Goal: Check status: Check status

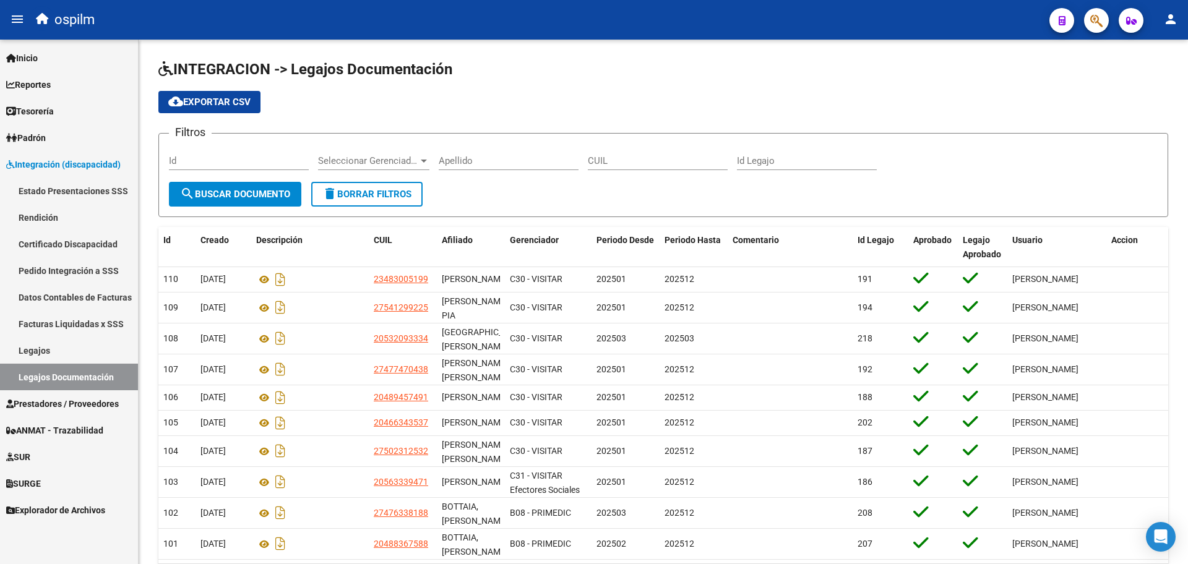
click at [66, 188] on link "Estado Presentaciones SSS" at bounding box center [69, 191] width 138 height 27
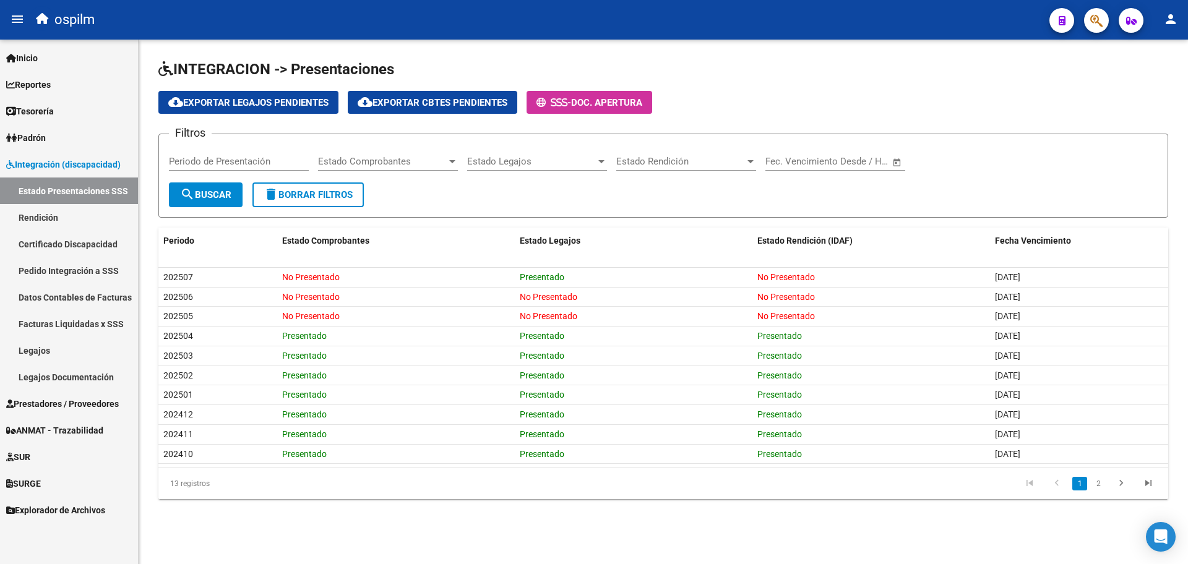
click at [89, 276] on link "Pedido Integración a SSS" at bounding box center [69, 270] width 138 height 27
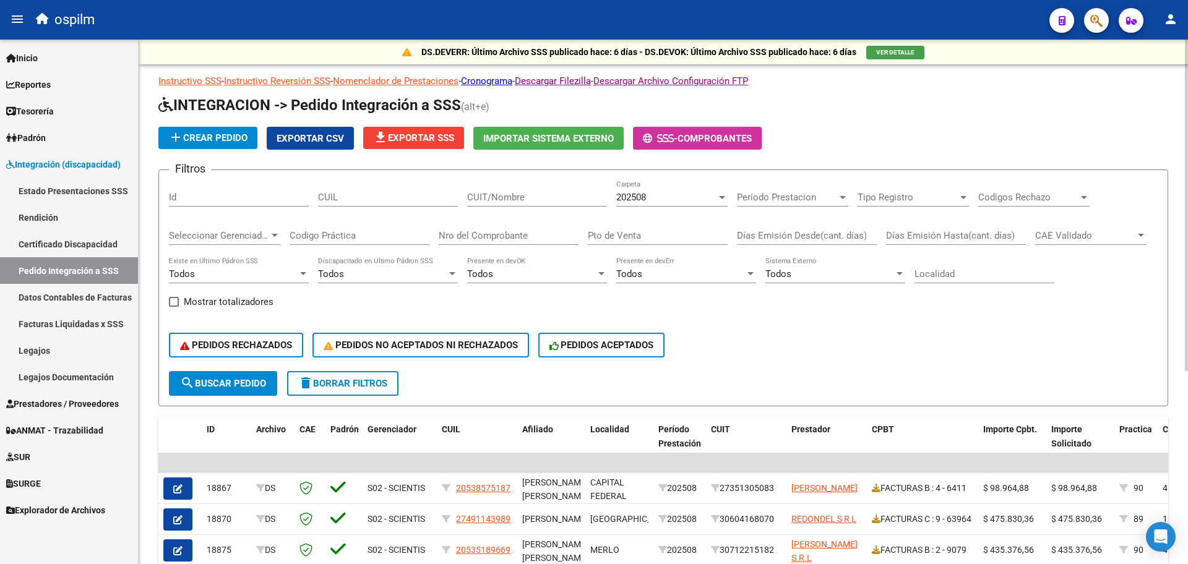
click at [372, 203] on div "CUIL" at bounding box center [388, 193] width 140 height 27
click at [487, 195] on input "CUIT/Nombre" at bounding box center [537, 197] width 140 height 11
paste input "20295022680"
type input "20295022680"
click at [245, 383] on span "search Buscar Pedido" at bounding box center [223, 383] width 86 height 11
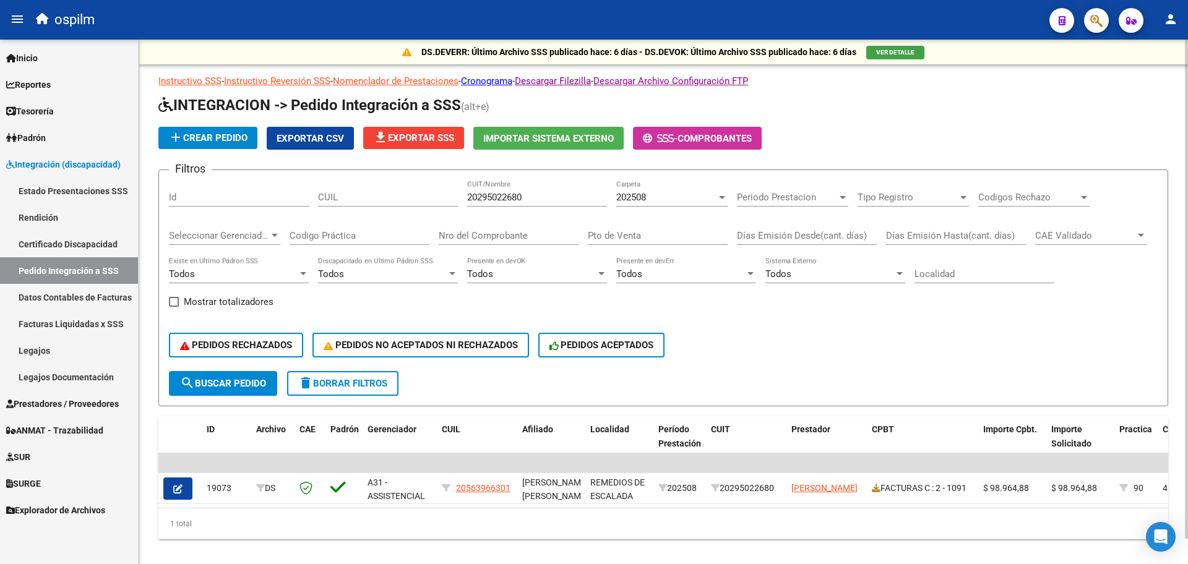
click at [692, 194] on div "202508" at bounding box center [666, 197] width 100 height 11
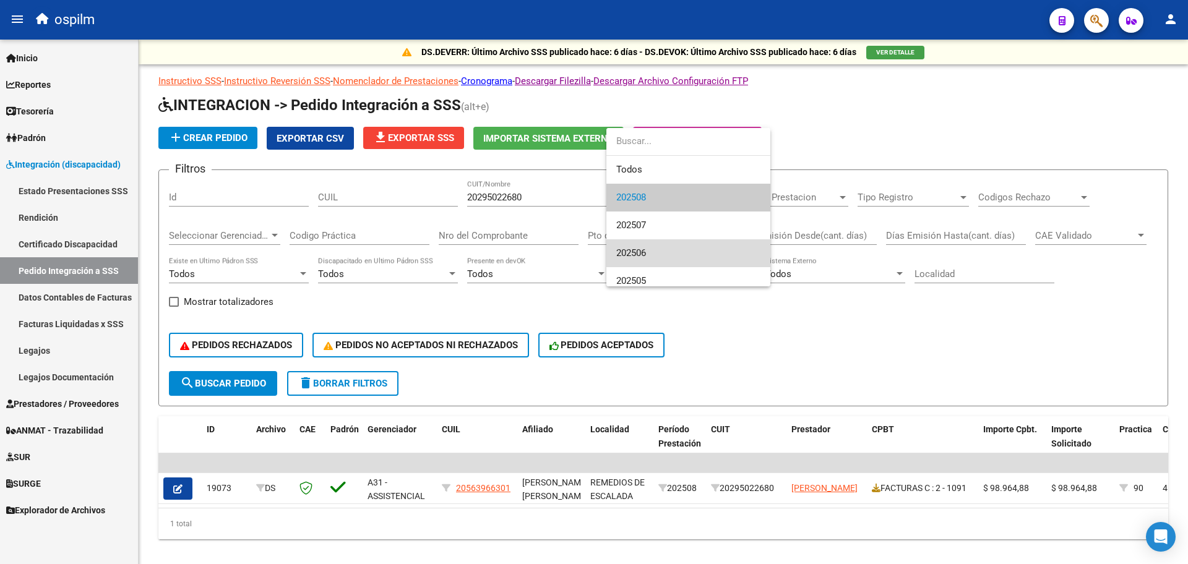
click at [655, 259] on span "202506" at bounding box center [688, 253] width 144 height 28
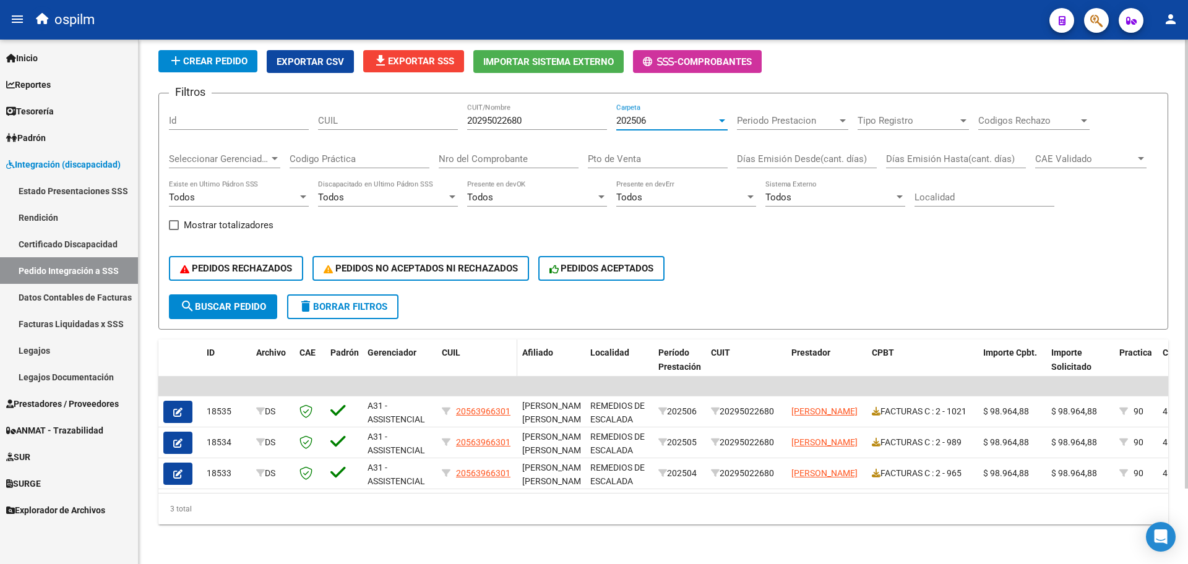
scroll to position [11, 0]
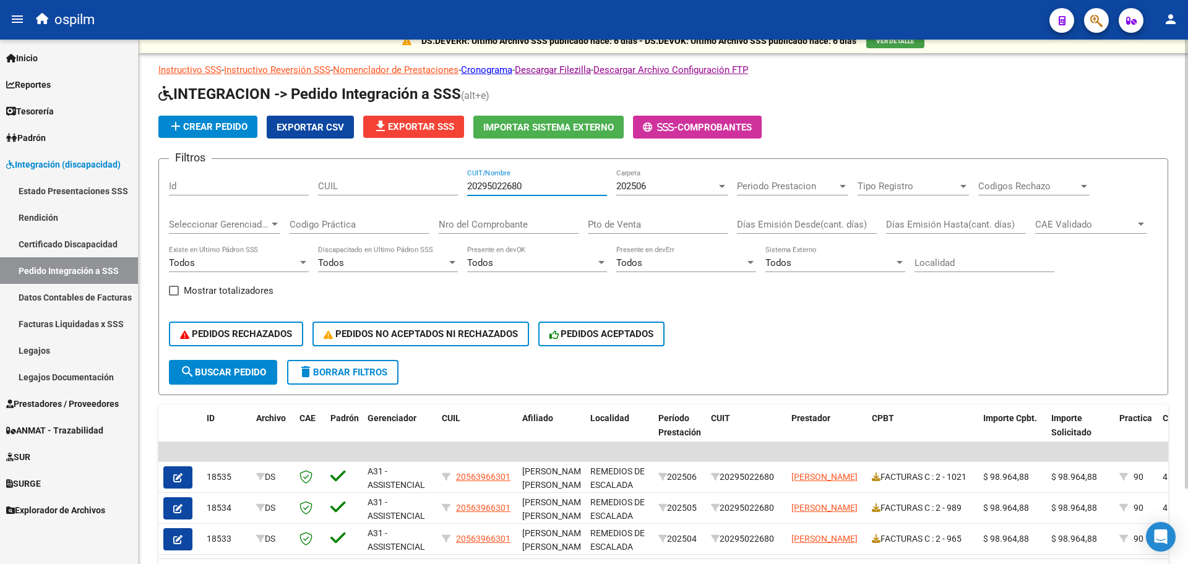
drag, startPoint x: 542, startPoint y: 187, endPoint x: 421, endPoint y: 200, distance: 121.9
click at [421, 200] on div "Filtros Id CUIL 20295022680 CUIT/Nombre 202506 Carpeta Periodo Prestacion Perio…" at bounding box center [663, 264] width 988 height 191
click at [698, 187] on div "202506" at bounding box center [666, 186] width 100 height 11
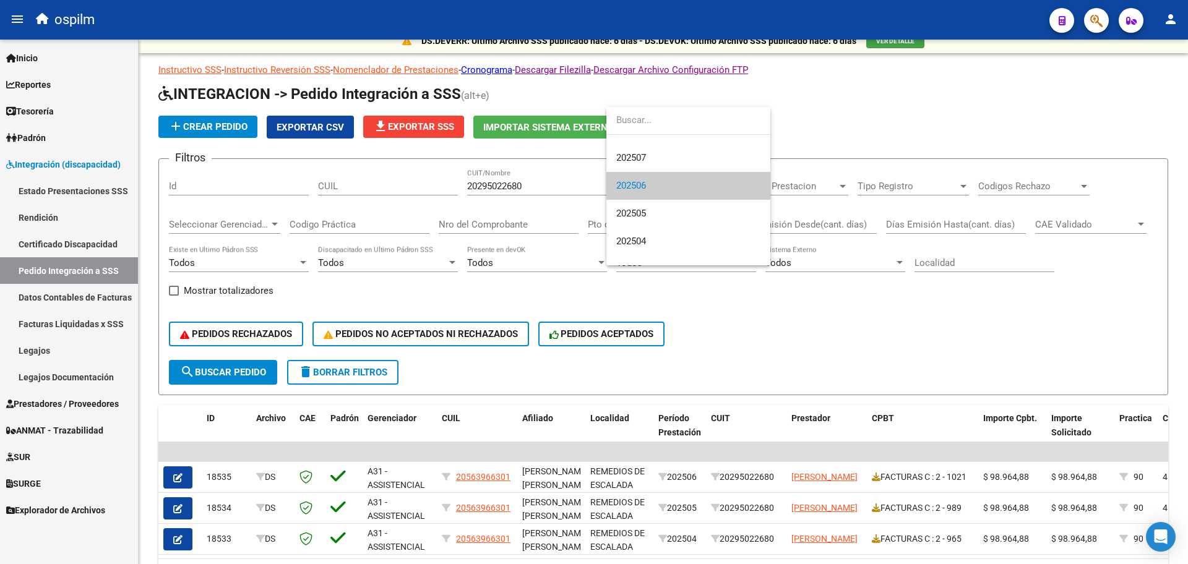
scroll to position [0, 0]
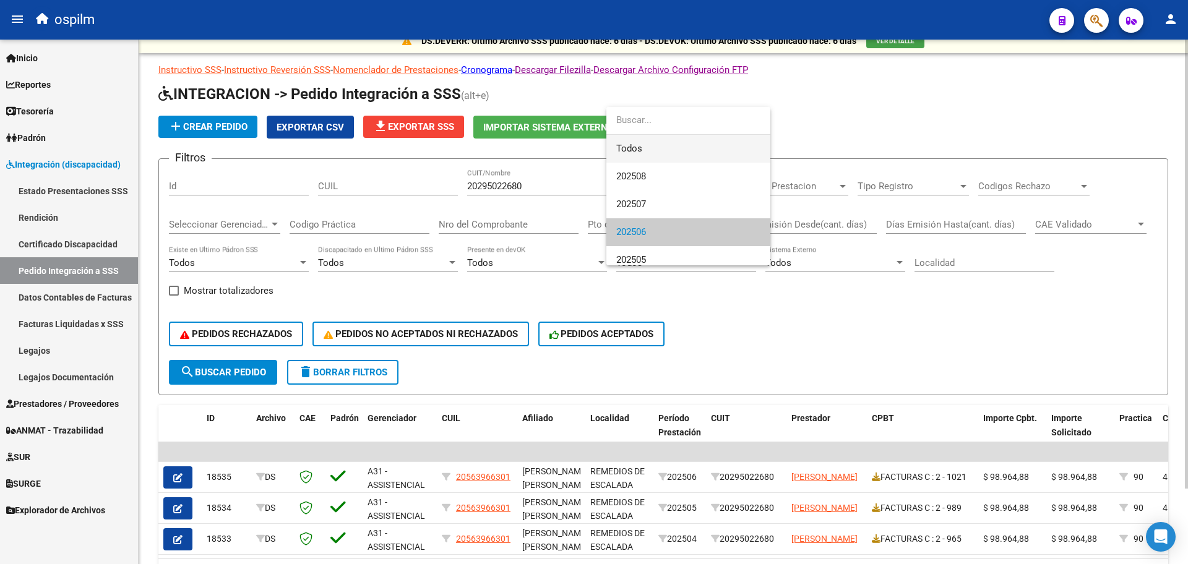
click at [660, 149] on span "Todos" at bounding box center [688, 149] width 144 height 28
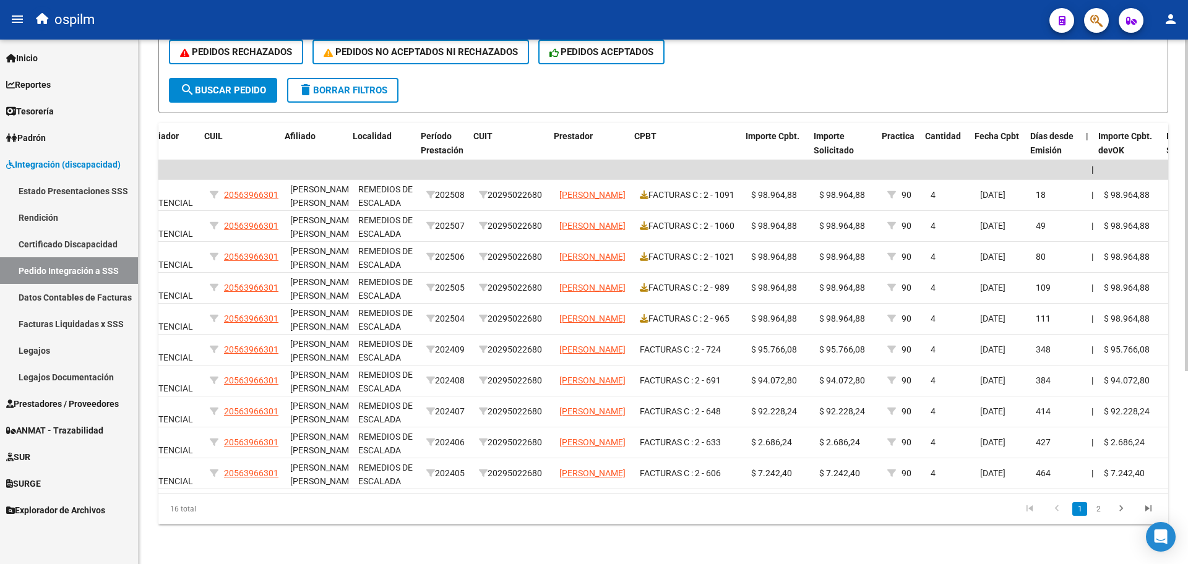
scroll to position [0, 319]
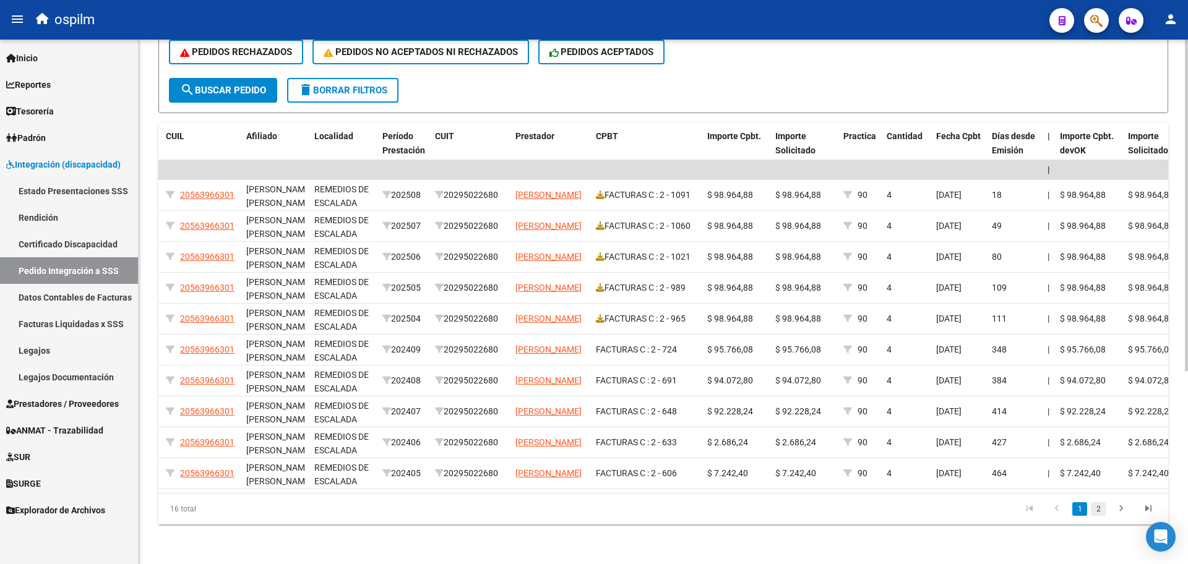
click at [1096, 507] on link "2" at bounding box center [1097, 509] width 15 height 14
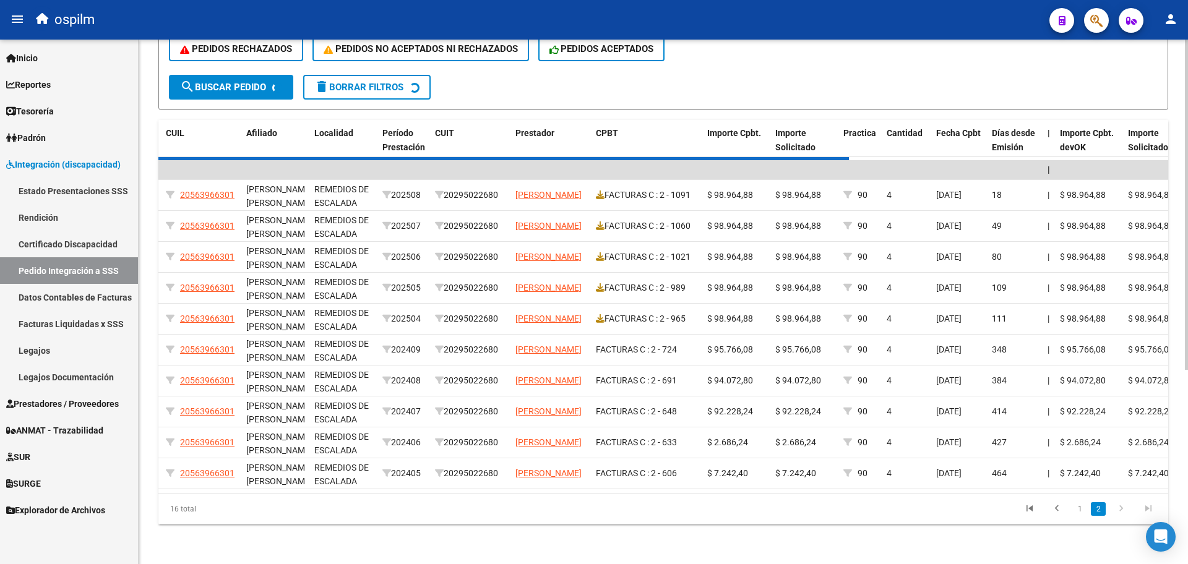
scroll to position [181, 0]
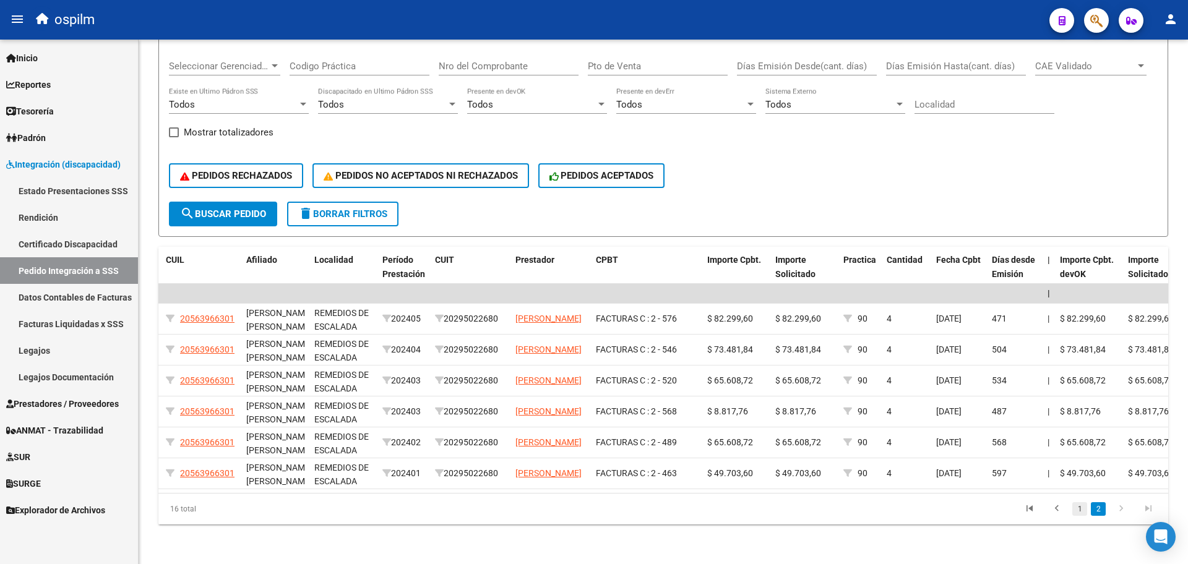
click at [1079, 510] on link "1" at bounding box center [1079, 509] width 15 height 14
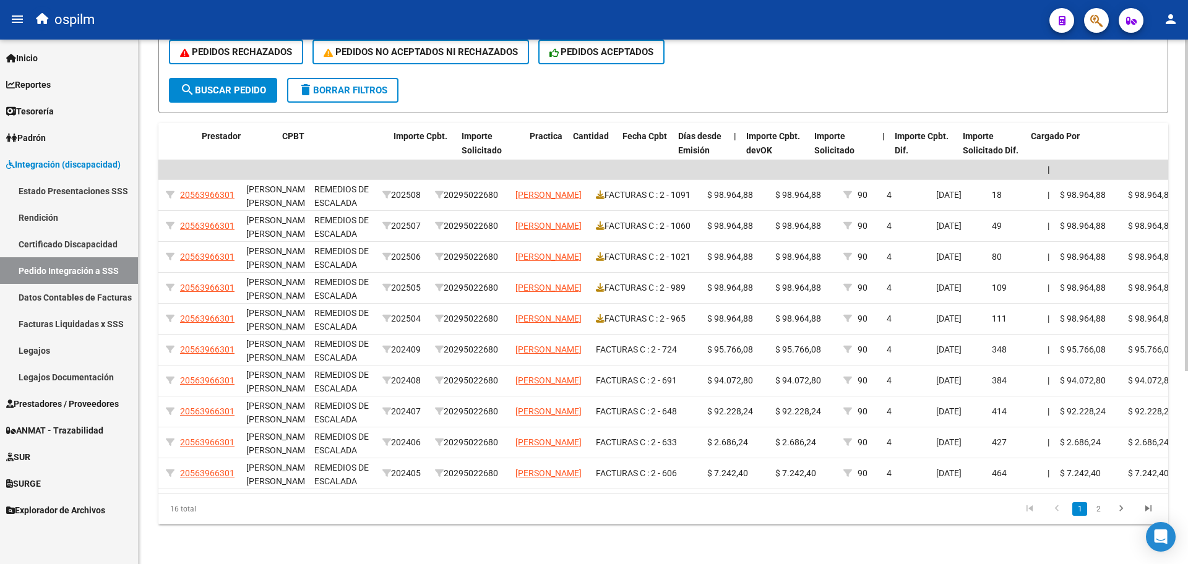
scroll to position [0, 633]
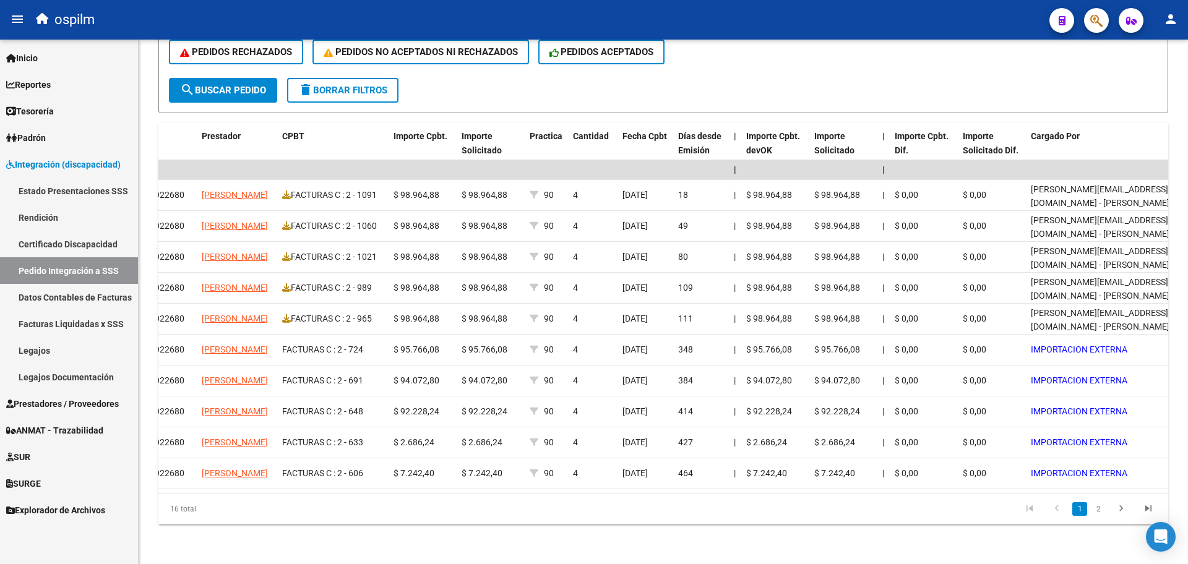
click at [1105, 512] on li "2" at bounding box center [1098, 509] width 19 height 21
click at [1100, 512] on link "2" at bounding box center [1097, 509] width 15 height 14
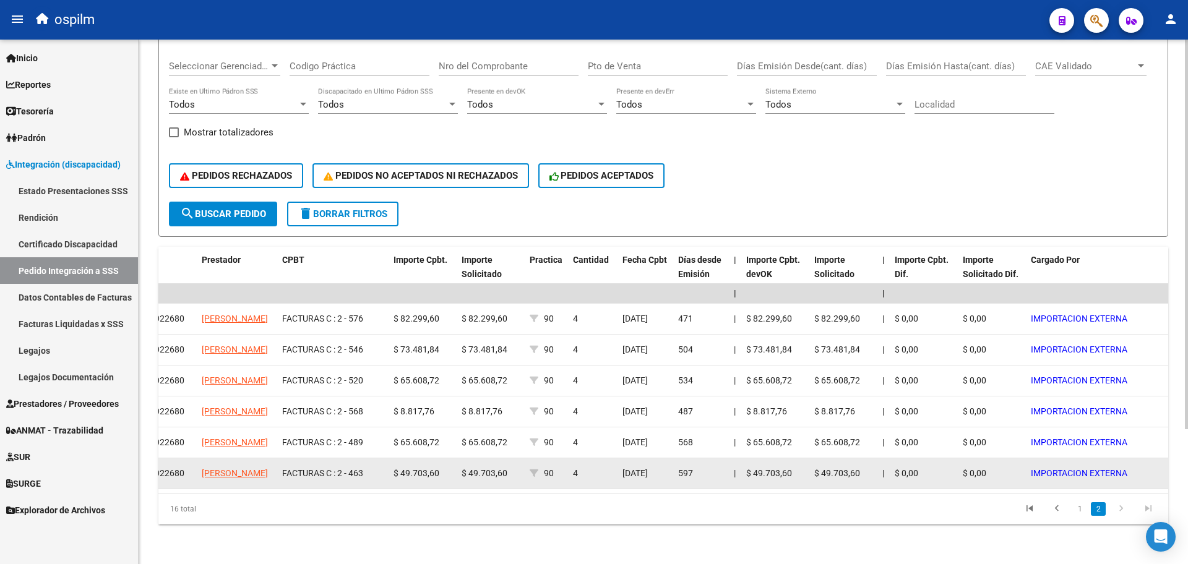
scroll to position [181, 0]
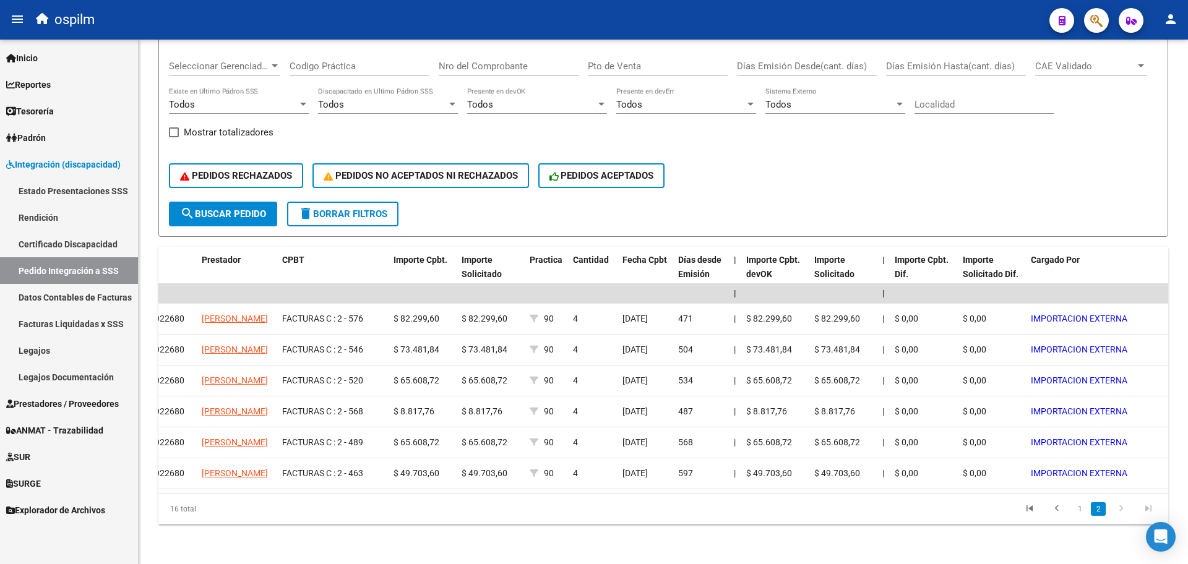
click at [1072, 500] on li "1" at bounding box center [1079, 509] width 19 height 21
click at [1072, 507] on link "1" at bounding box center [1079, 509] width 15 height 14
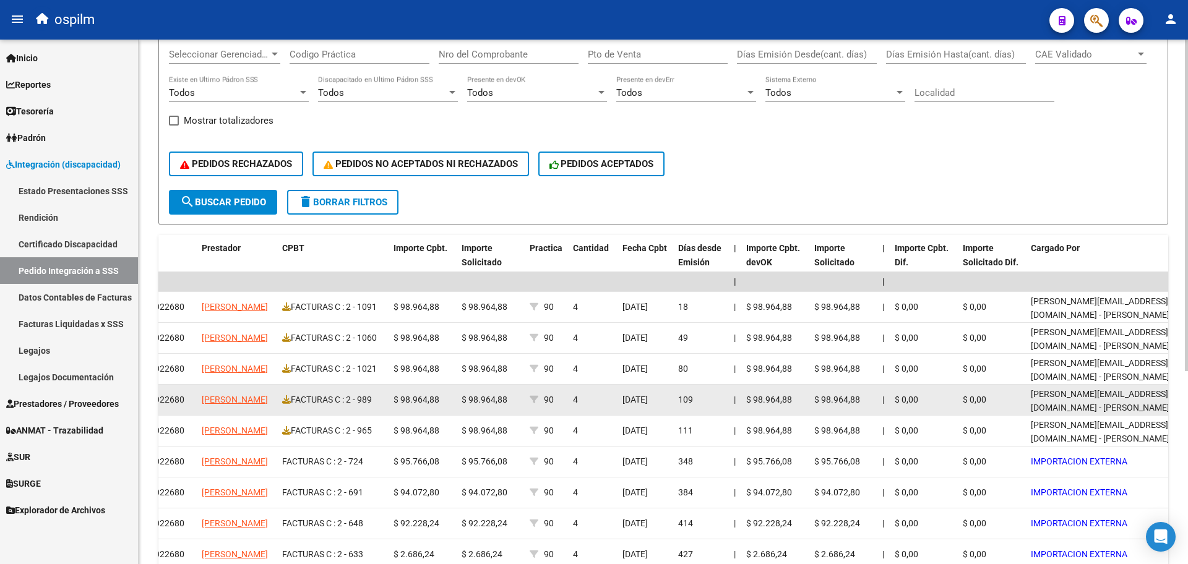
scroll to position [305, 0]
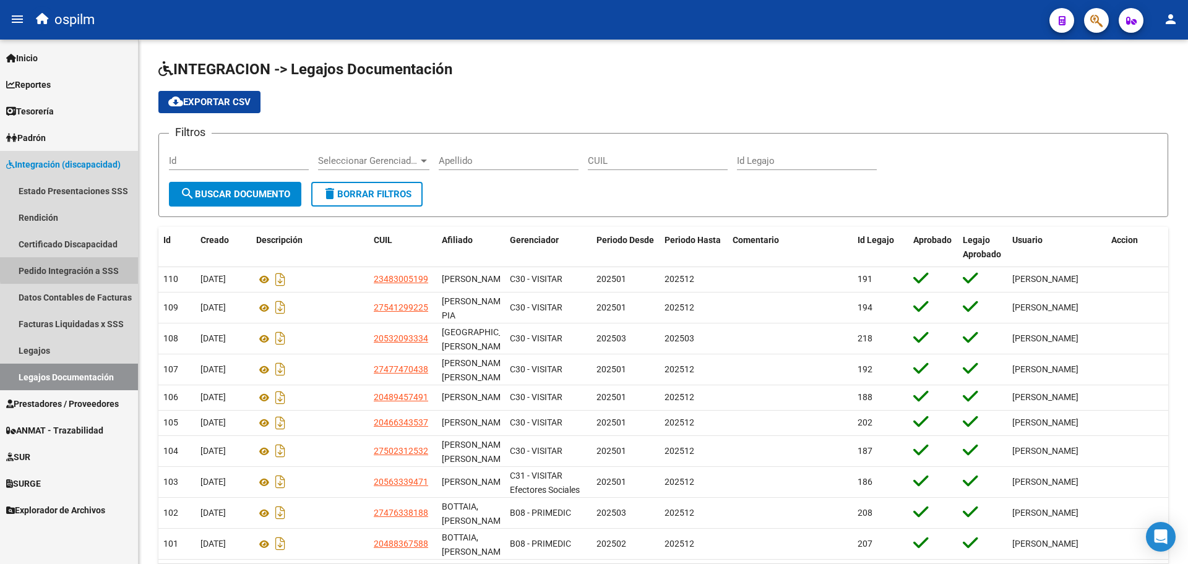
click at [93, 267] on link "Pedido Integración a SSS" at bounding box center [69, 270] width 138 height 27
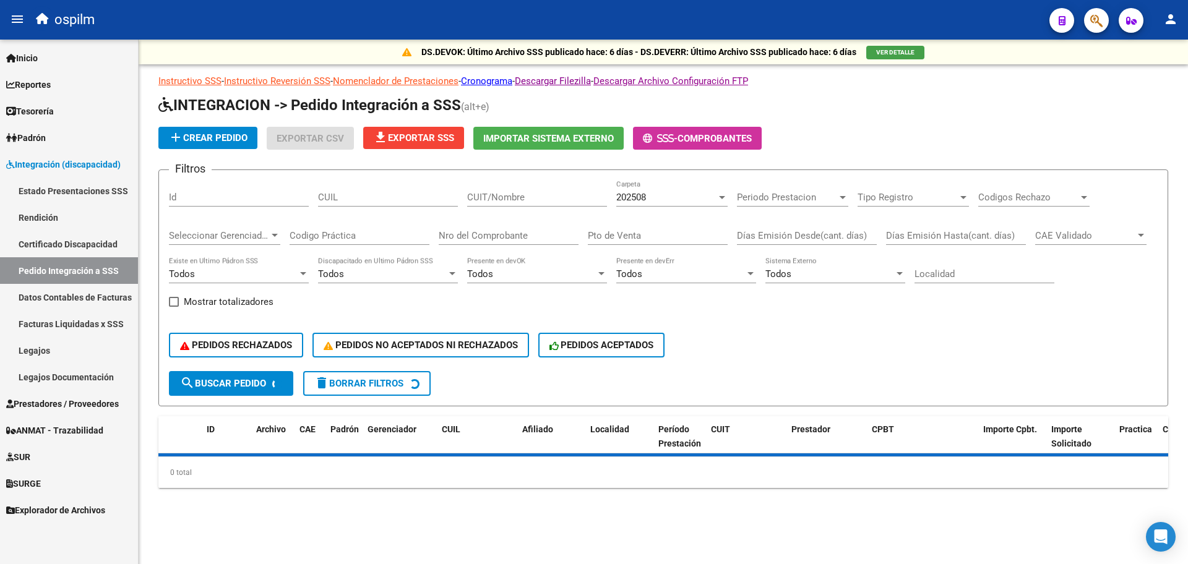
click at [694, 200] on div "202508" at bounding box center [666, 197] width 100 height 11
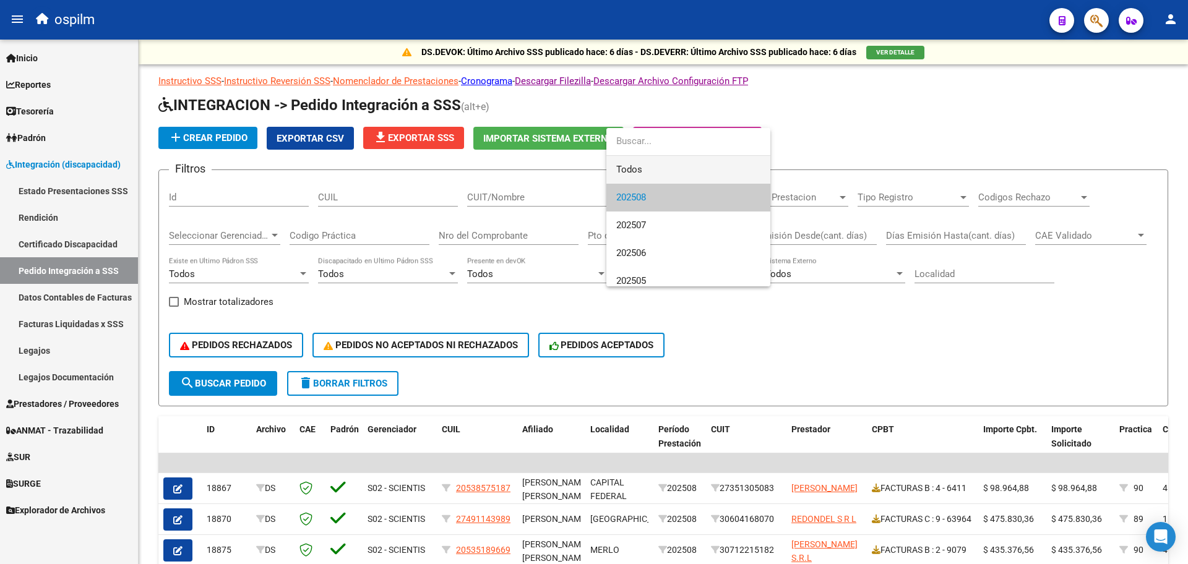
click at [653, 168] on span "Todos" at bounding box center [688, 170] width 144 height 28
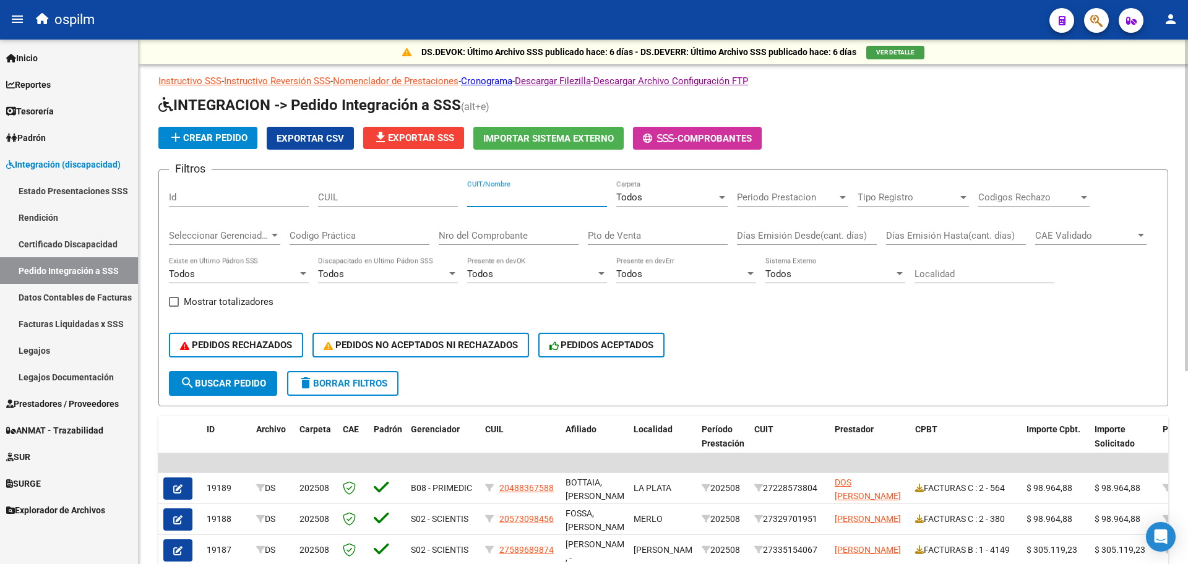
click at [504, 195] on input "CUIT/Nombre" at bounding box center [537, 197] width 140 height 11
paste input "Buenas tardes, Fernando: Para poder brindarte una respuesta adecuada, ¿podrías …"
drag, startPoint x: 604, startPoint y: 196, endPoint x: 0, endPoint y: 265, distance: 607.6
click at [0, 252] on mat-sidenav-container "Firma Express Inicio Calendario SSS Instructivos Contacto OS Reportes SUR Exped…" at bounding box center [594, 302] width 1188 height 524
type input "i"
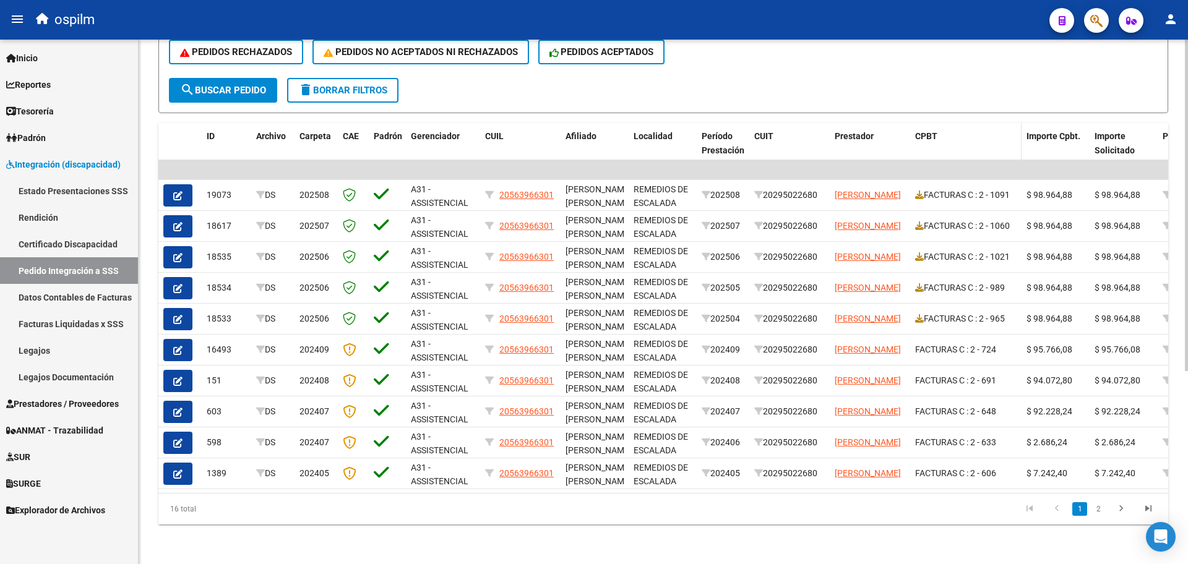
scroll to position [305, 0]
type input "bernis"
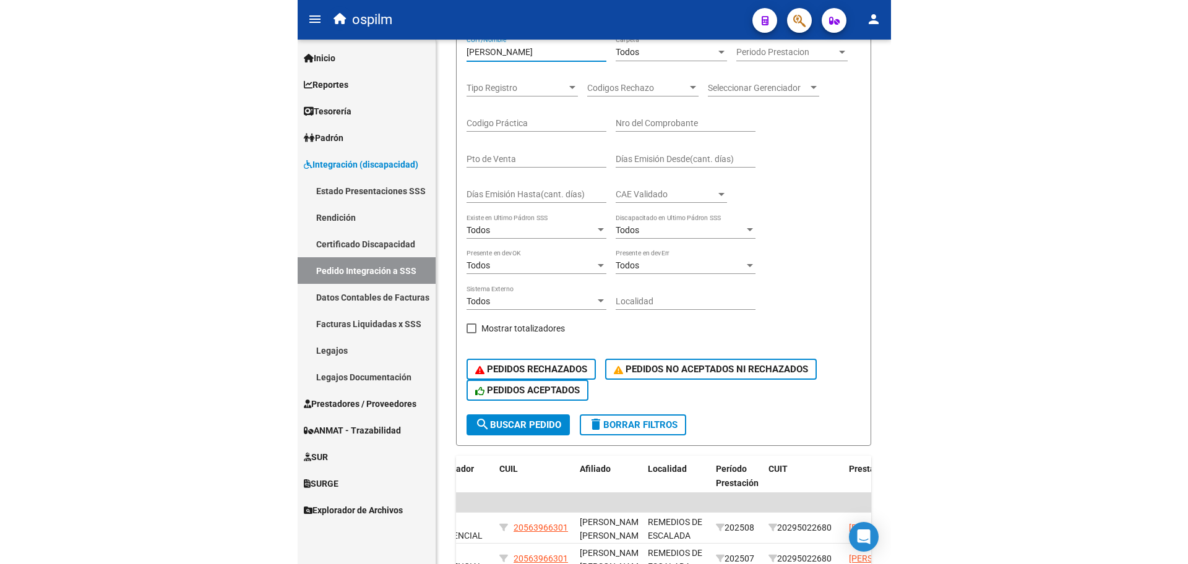
scroll to position [281, 0]
